Goal: Transaction & Acquisition: Purchase product/service

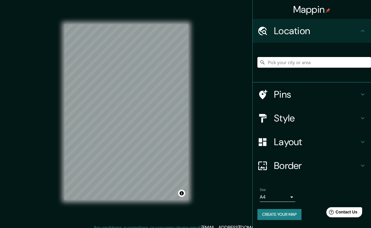
click at [278, 63] on input "Pick your city or area" at bounding box center [315, 62] width 114 height 11
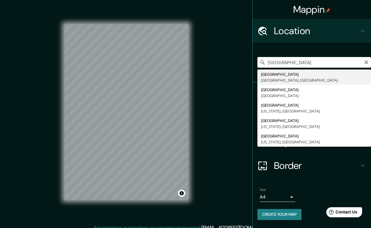
type input "Geneva, Geneva, Switzerland"
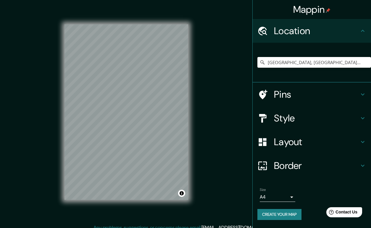
click at [286, 194] on body "Mappin Location Geneva, Geneva, Switzerland Pins Style Layout Border Choose a b…" at bounding box center [185, 114] width 371 height 228
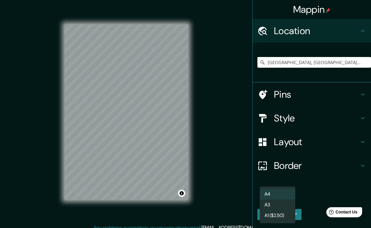
click at [268, 194] on li "A3" at bounding box center [278, 204] width 36 height 11
type input "a4"
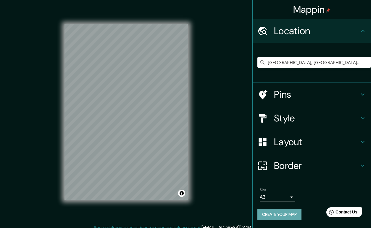
click at [270, 194] on button "Create your map" at bounding box center [280, 214] width 44 height 11
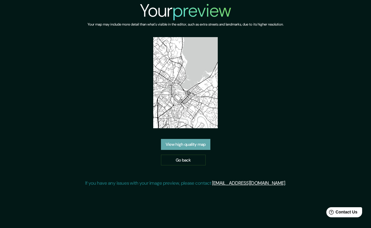
click at [181, 143] on link "View high quality map" at bounding box center [185, 144] width 49 height 11
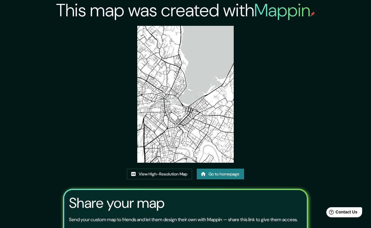
scroll to position [57, 0]
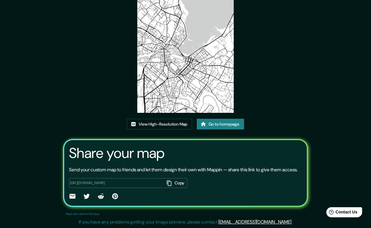
click at [175, 182] on button "Copy" at bounding box center [175, 183] width 23 height 10
